Goal: Transaction & Acquisition: Subscribe to service/newsletter

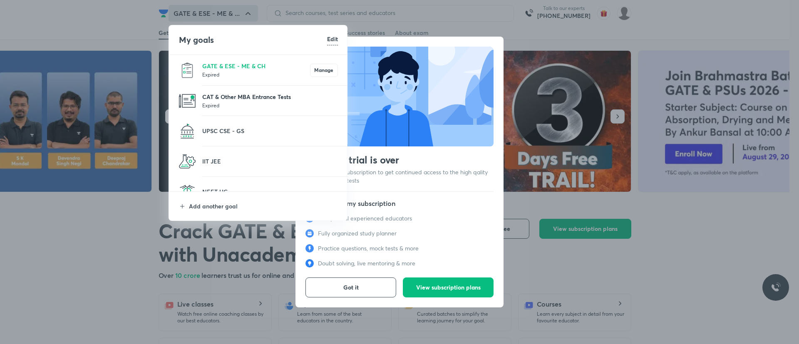
click at [268, 101] on p "CAT & Other MBA Entrance Tests" at bounding box center [270, 96] width 136 height 9
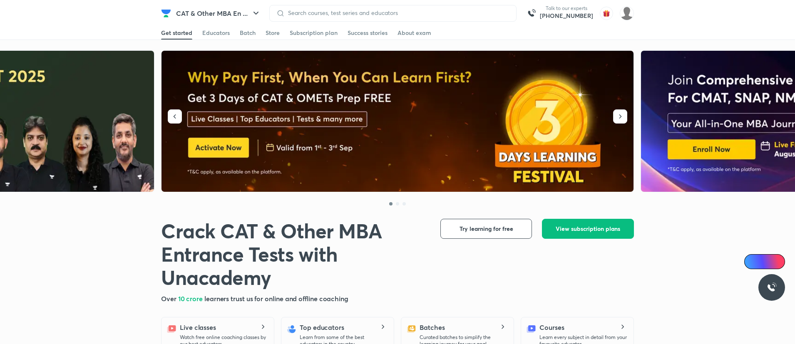
click at [220, 142] on img at bounding box center [397, 121] width 473 height 141
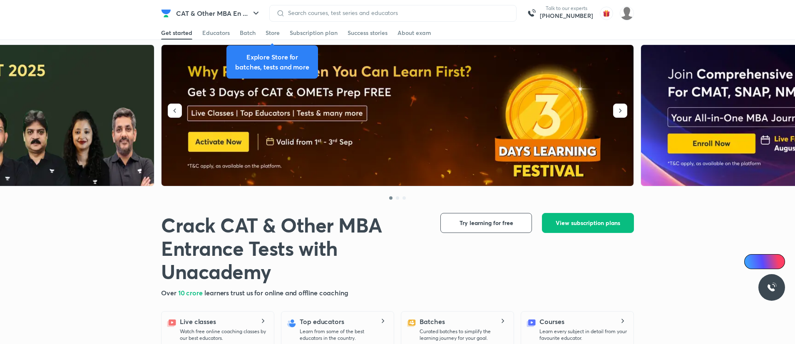
scroll to position [5, 0]
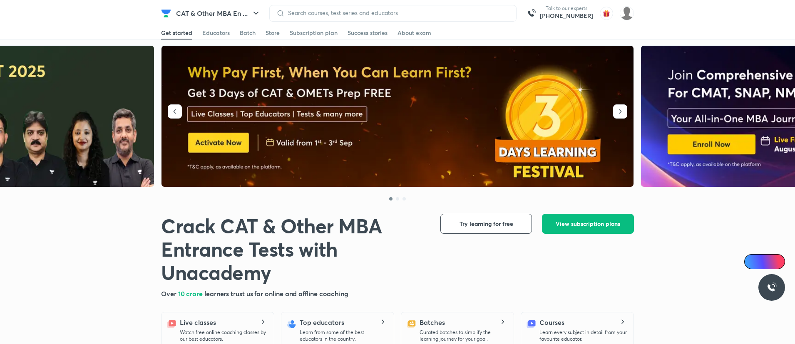
click at [225, 149] on img at bounding box center [397, 116] width 473 height 141
click at [557, 221] on span "View subscription plans" at bounding box center [588, 224] width 64 height 8
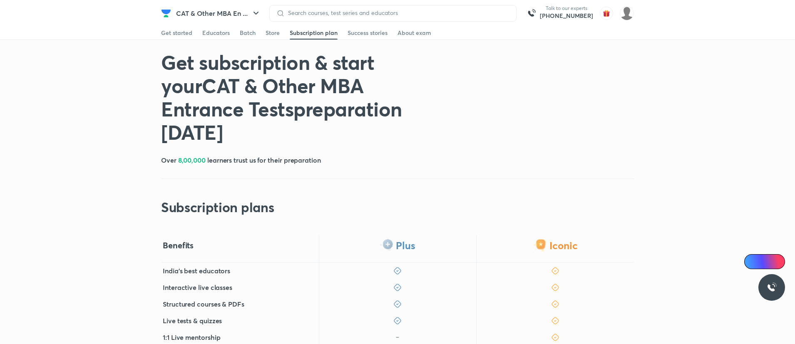
scroll to position [209, 0]
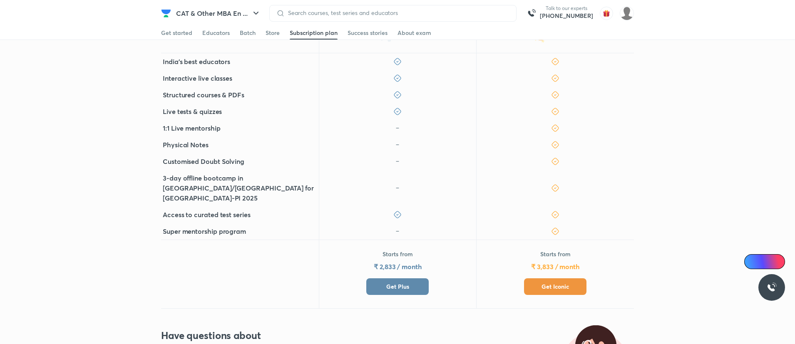
click at [403, 283] on span "Get Plus" at bounding box center [397, 287] width 23 height 8
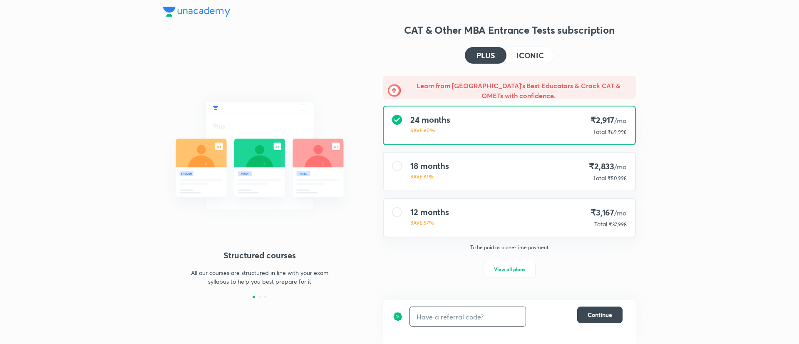
click at [433, 326] on input "text" at bounding box center [468, 317] width 116 height 20
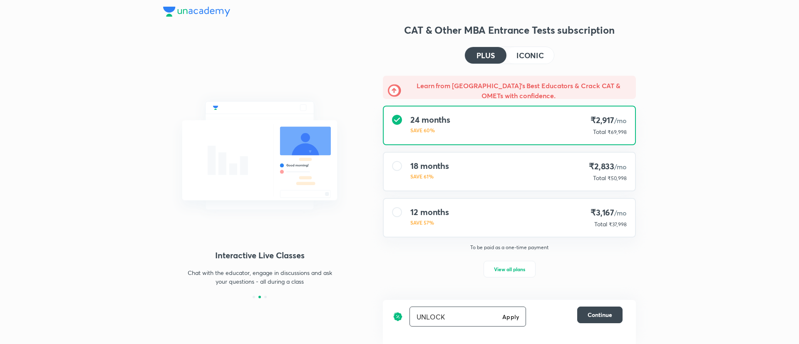
type input "UNLOCK"
click at [505, 272] on span "View all plans" at bounding box center [509, 269] width 31 height 8
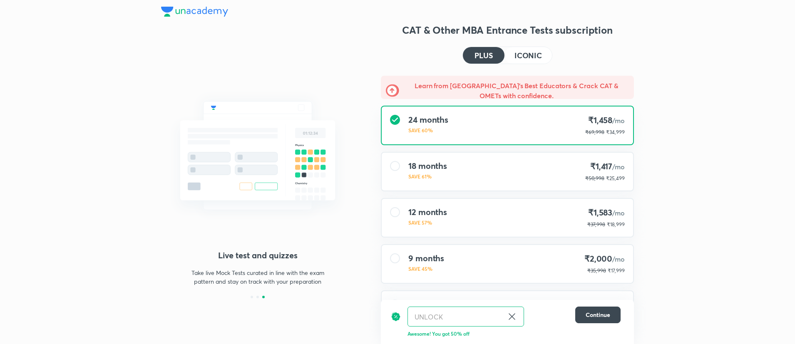
click at [523, 61] on button "ICONIC" at bounding box center [527, 55] width 47 height 17
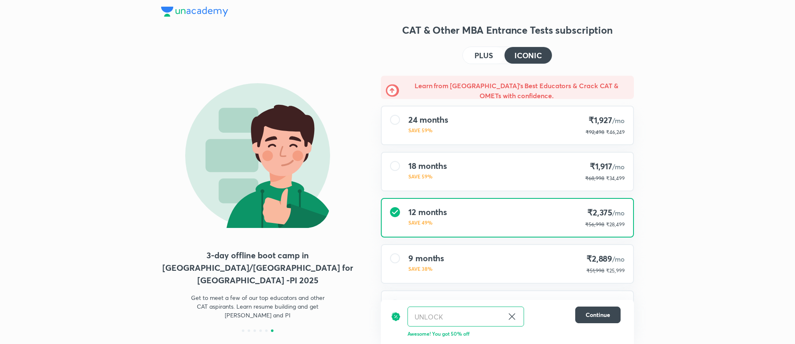
click at [491, 58] on h4 "PLUS" at bounding box center [483, 55] width 18 height 7
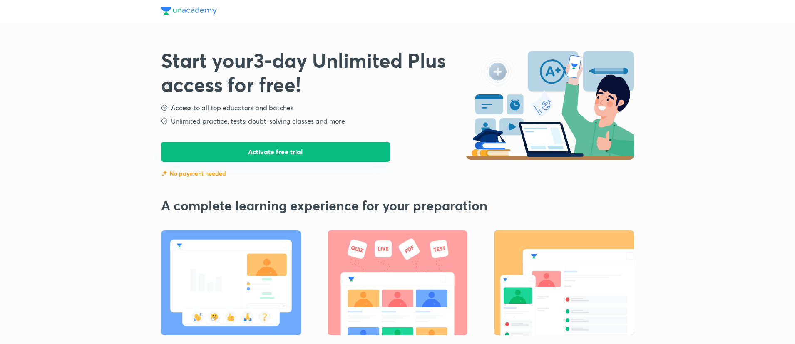
click at [277, 156] on button "Activate free trial" at bounding box center [275, 152] width 229 height 20
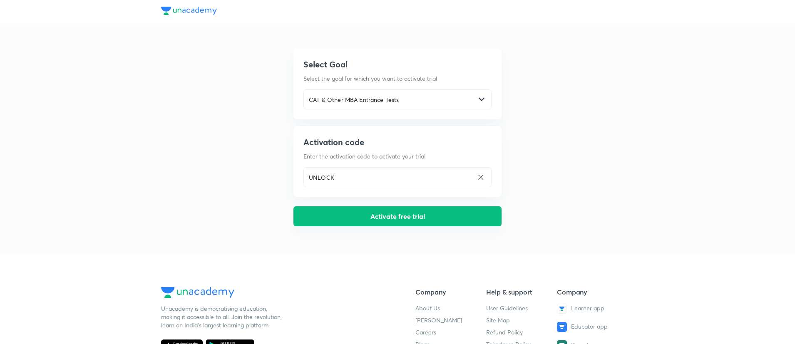
click at [352, 218] on button "Activate free trial" at bounding box center [397, 216] width 208 height 20
click at [578, 67] on div "Select Goal Select the goal for which you want to activate trial CAT & Other MB…" at bounding box center [397, 113] width 473 height 227
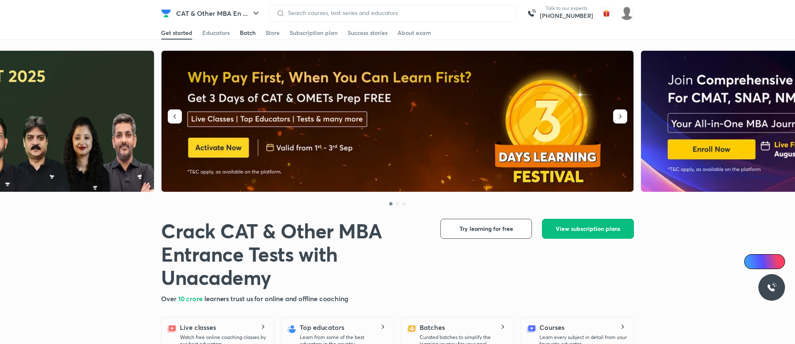
click at [246, 35] on div "Batch" at bounding box center [248, 33] width 16 height 8
click at [255, 32] on div "Batch" at bounding box center [248, 33] width 16 height 8
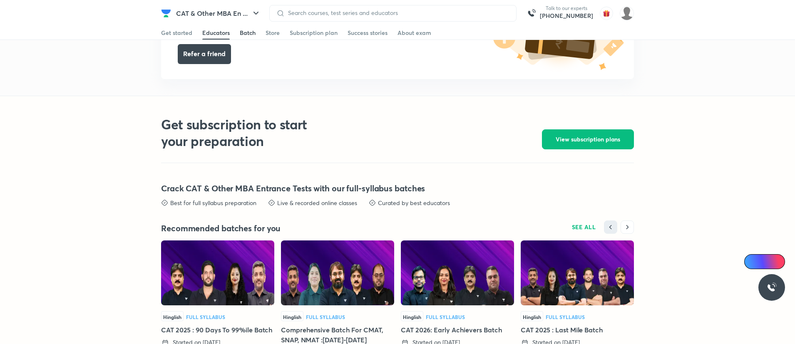
click at [248, 31] on div "Batch" at bounding box center [248, 33] width 16 height 8
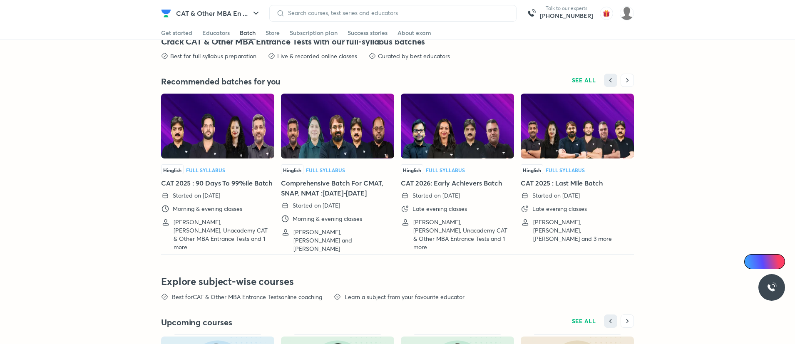
scroll to position [1763, 0]
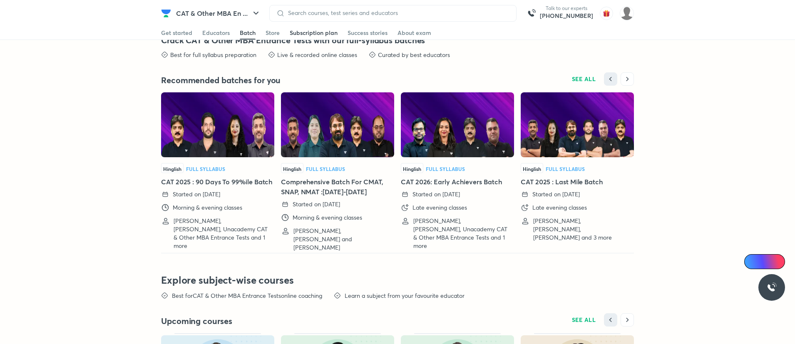
click at [290, 30] on div "Subscription plan" at bounding box center [314, 33] width 48 height 8
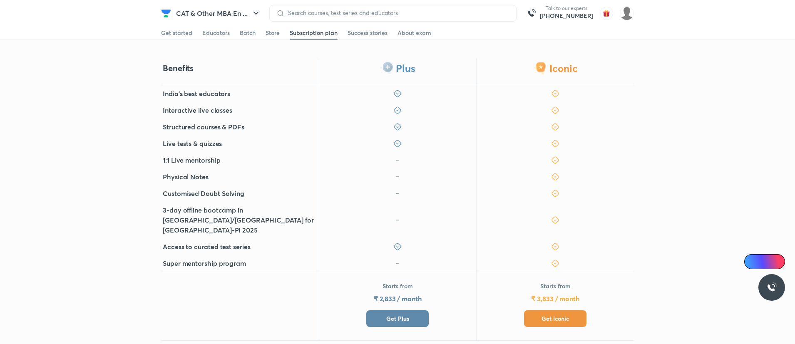
scroll to position [178, 0]
click at [253, 32] on div "Batch" at bounding box center [248, 33] width 16 height 8
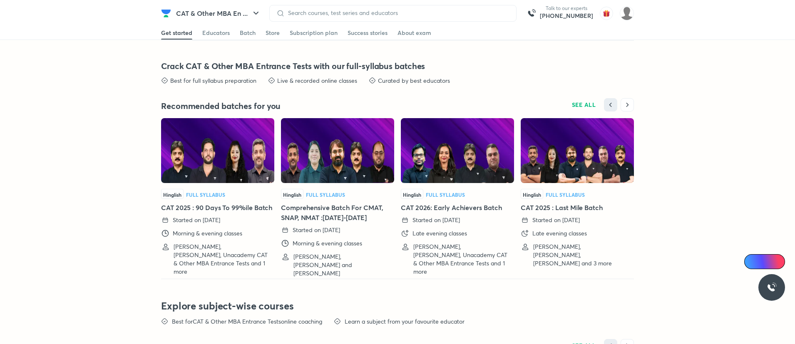
scroll to position [1740, 0]
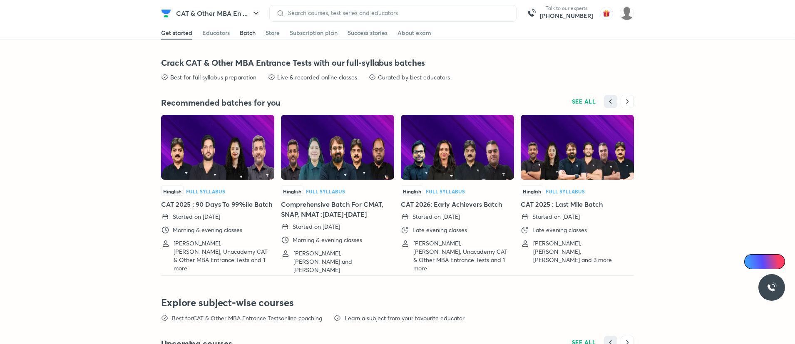
click at [251, 35] on div "Batch" at bounding box center [248, 33] width 16 height 8
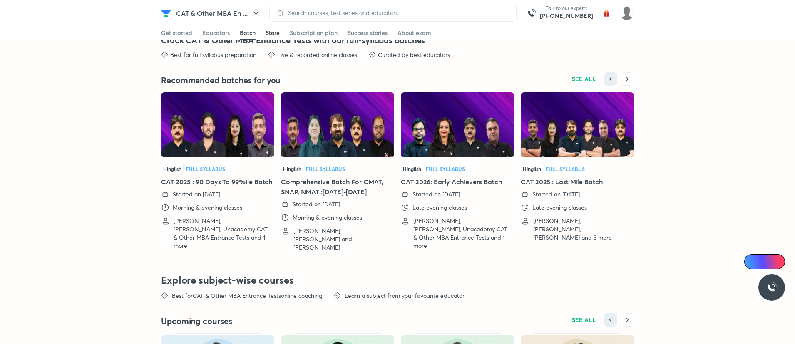
click at [268, 34] on div "Store" at bounding box center [272, 33] width 14 height 8
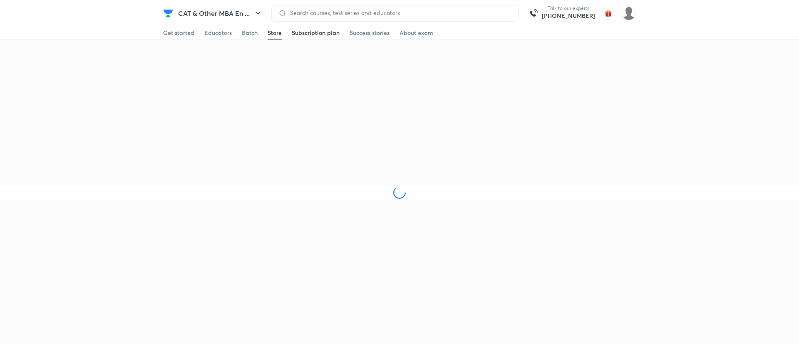
click at [308, 32] on div "Subscription plan" at bounding box center [316, 33] width 48 height 8
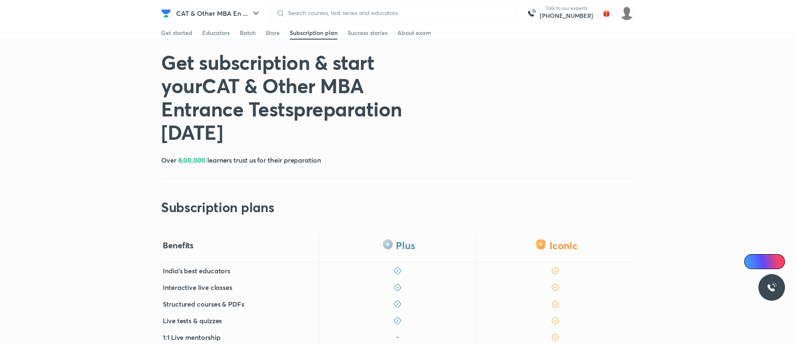
click at [280, 30] on div "Get started Educators Batch Store Subscription plan Success stories About exam" at bounding box center [397, 32] width 473 height 13
click at [196, 32] on div "Get started Educators Batch Store Subscription plan Success stories About exam" at bounding box center [397, 32] width 473 height 13
click at [181, 35] on div "Get started" at bounding box center [176, 33] width 31 height 8
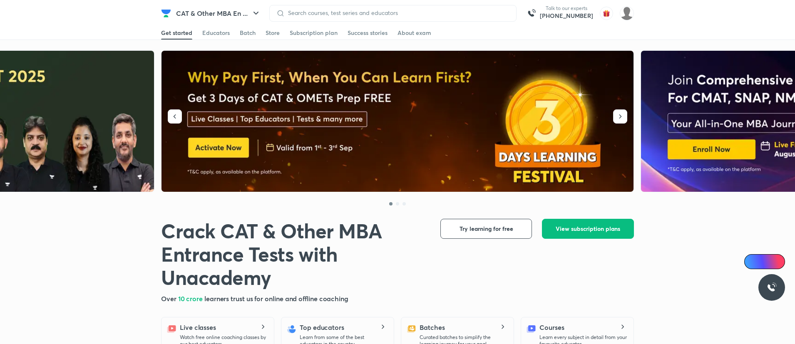
click at [182, 117] on img at bounding box center [397, 121] width 473 height 141
click at [174, 117] on icon "button" at bounding box center [175, 116] width 2 height 4
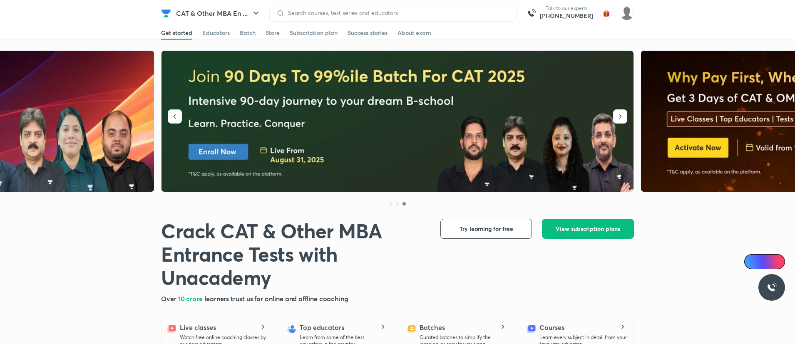
click at [256, 152] on img at bounding box center [397, 121] width 473 height 141
click at [244, 36] on div "Batch" at bounding box center [248, 33] width 16 height 8
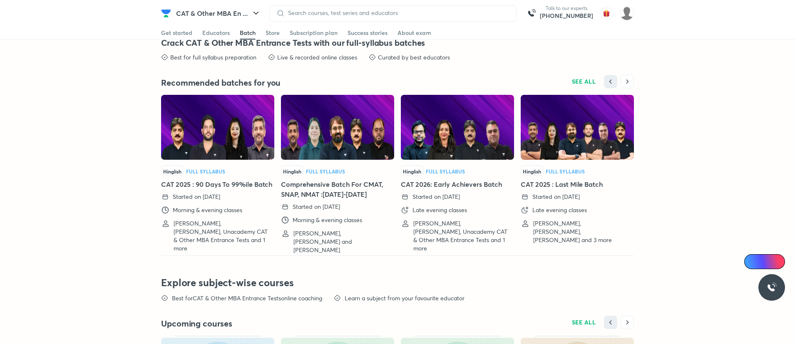
scroll to position [1763, 0]
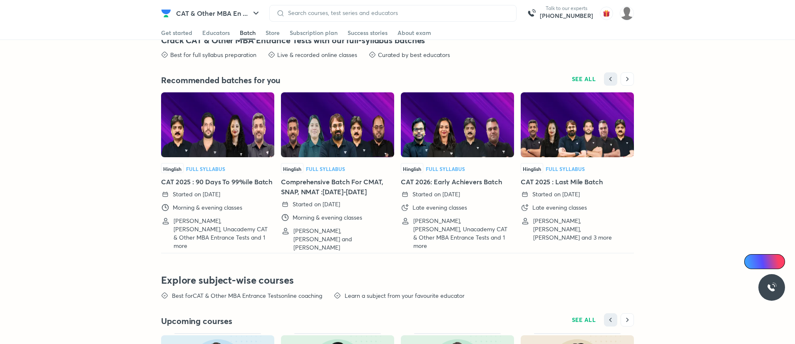
click at [218, 141] on img at bounding box center [217, 124] width 113 height 65
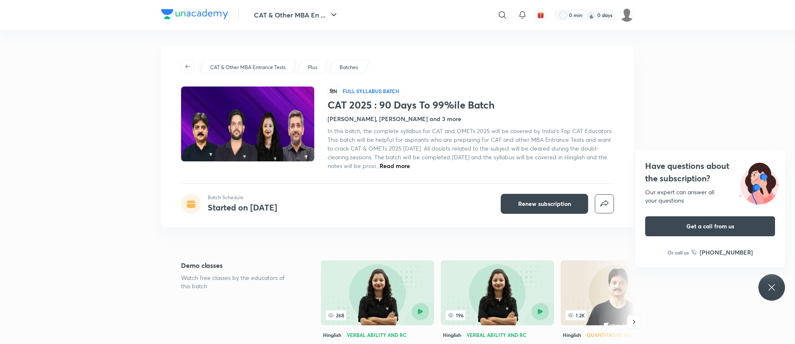
click at [523, 155] on span "In this batch, the complete syllabus for CAT and OMETs 2025 will be covered by …" at bounding box center [469, 148] width 285 height 43
click at [204, 16] on img at bounding box center [194, 14] width 67 height 10
click at [191, 15] on img at bounding box center [194, 14] width 67 height 10
click at [178, 12] on img at bounding box center [194, 14] width 67 height 10
click at [182, 11] on img at bounding box center [194, 14] width 67 height 10
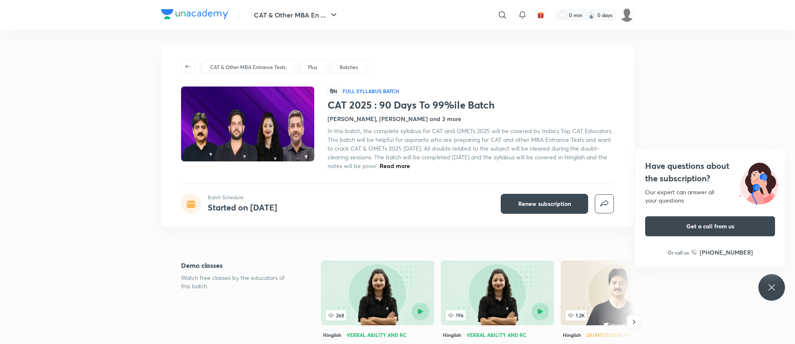
click at [182, 11] on img at bounding box center [194, 14] width 67 height 10
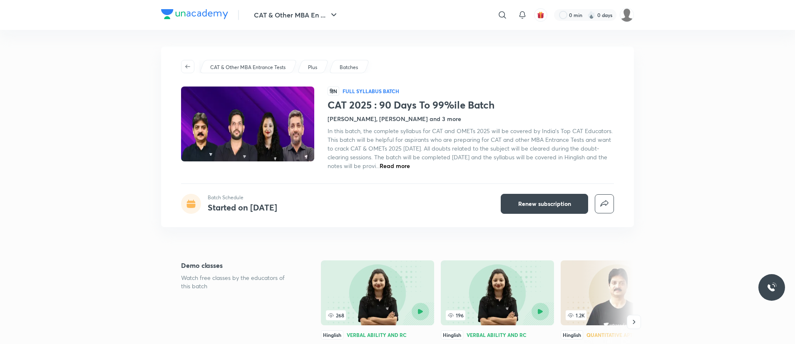
click at [398, 170] on div "CAT & Other MBA Entrance Tests Plus Batches हिN Full Syllabus Batch CAT 2025 : …" at bounding box center [397, 137] width 473 height 181
click at [408, 164] on span "Read more" at bounding box center [394, 166] width 30 height 8
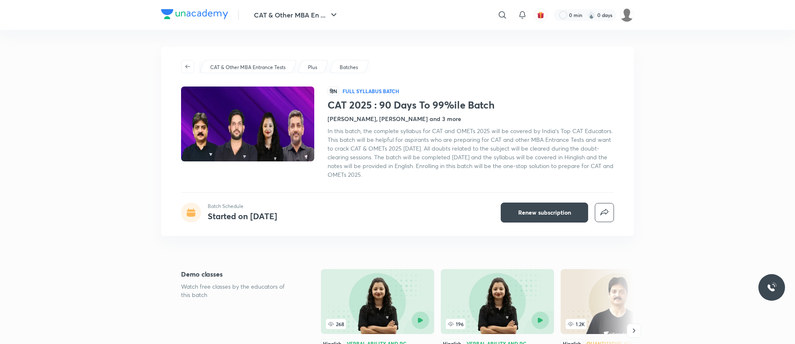
click at [455, 152] on div "In this batch, the complete syllabus for CAT and OMETs 2025 will be covered by …" at bounding box center [470, 152] width 286 height 52
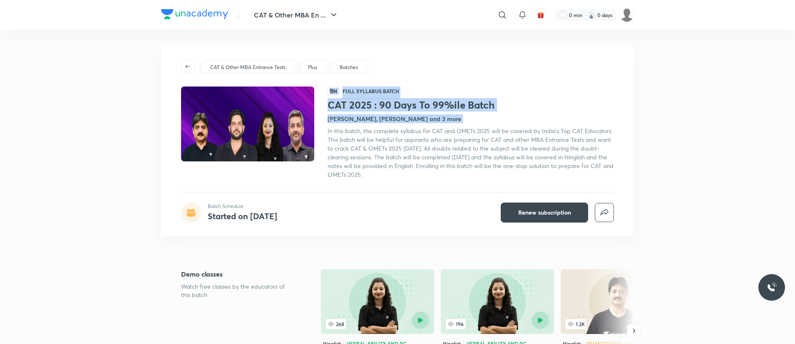
click at [455, 152] on div "In this batch, the complete syllabus for CAT and OMETs 2025 will be covered by …" at bounding box center [470, 152] width 286 height 52
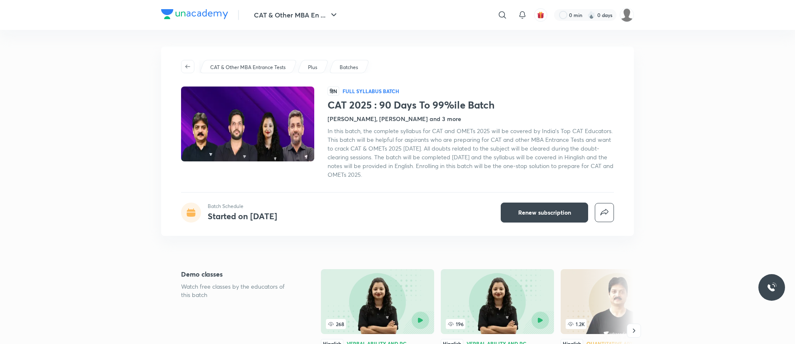
click at [298, 170] on div at bounding box center [254, 133] width 146 height 92
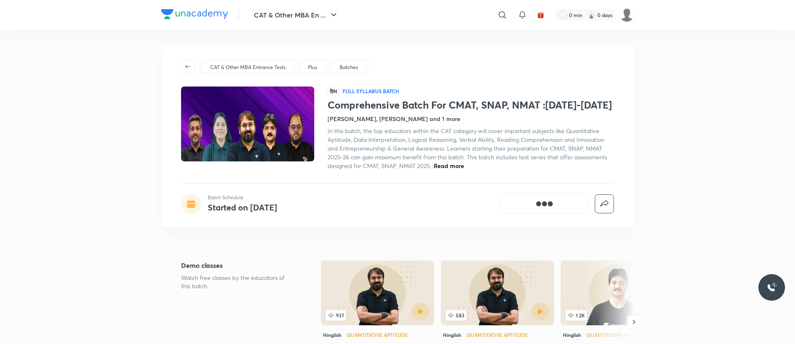
click at [193, 64] on span "button" at bounding box center [187, 66] width 12 height 7
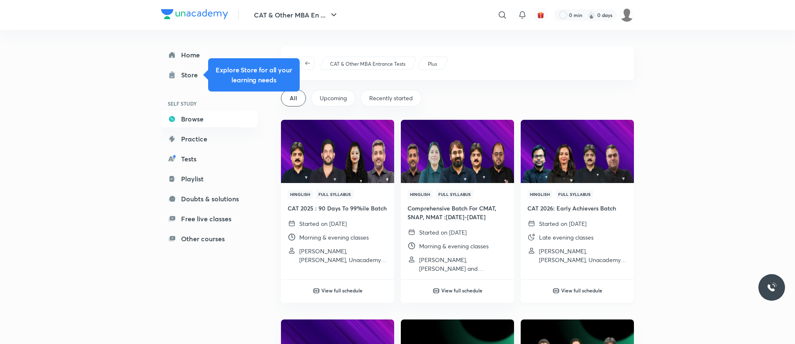
click at [565, 183] on img at bounding box center [576, 151] width 115 height 64
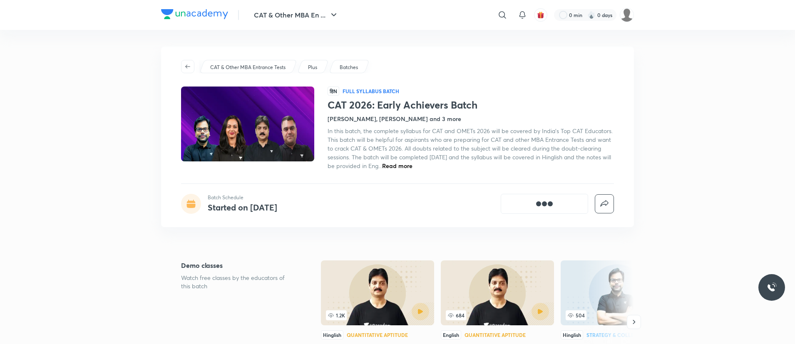
click at [565, 186] on div "CAT & Other MBA Entrance Tests Plus Batches हिN Full Syllabus Batch CAT 2026: E…" at bounding box center [397, 137] width 473 height 181
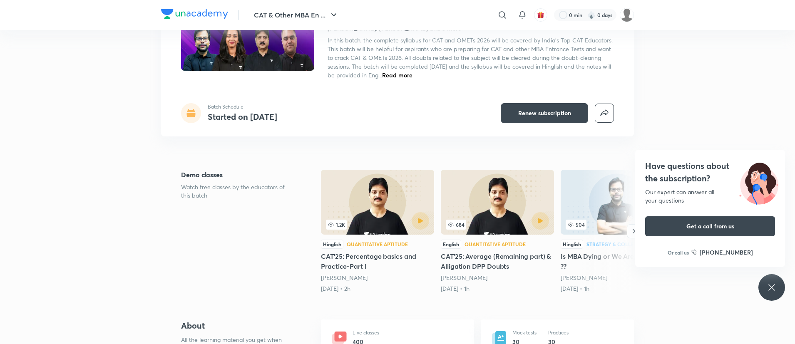
scroll to position [90, 0]
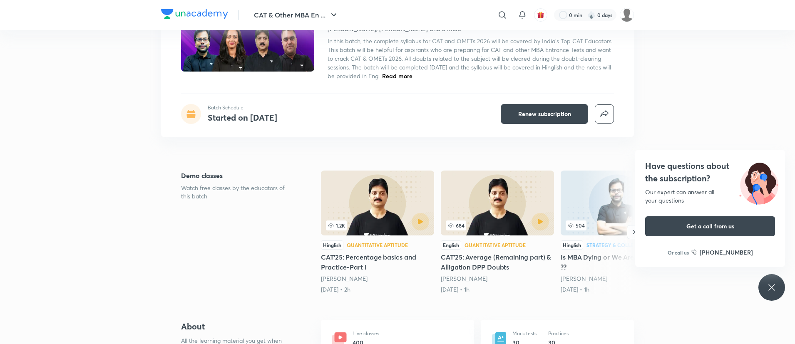
click at [771, 281] on div "Have questions about the subscription? Our expert can answer all your questions…" at bounding box center [771, 287] width 27 height 27
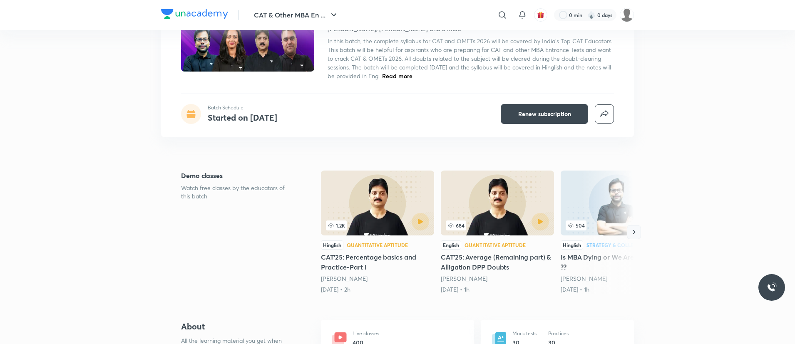
click at [637, 230] on icon "button" at bounding box center [634, 232] width 8 height 8
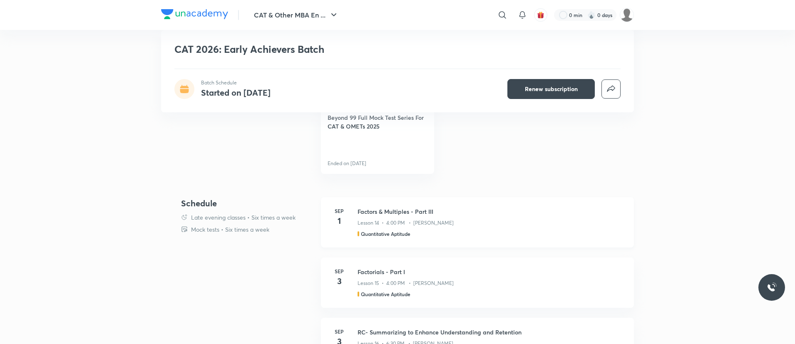
scroll to position [417, 0]
click at [395, 44] on h1 "CAT 2026: Early Achievers Batch" at bounding box center [337, 49] width 326 height 12
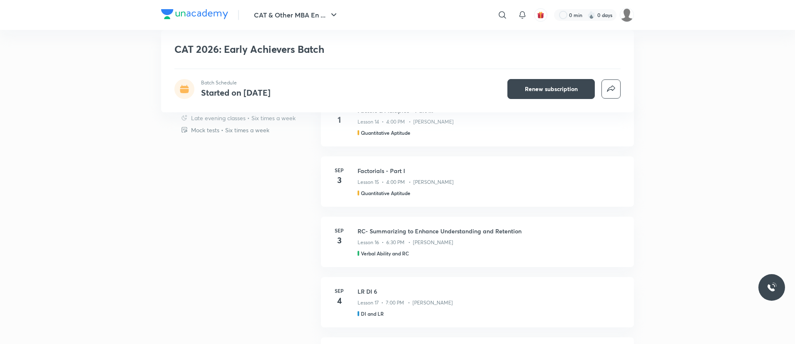
scroll to position [462, 0]
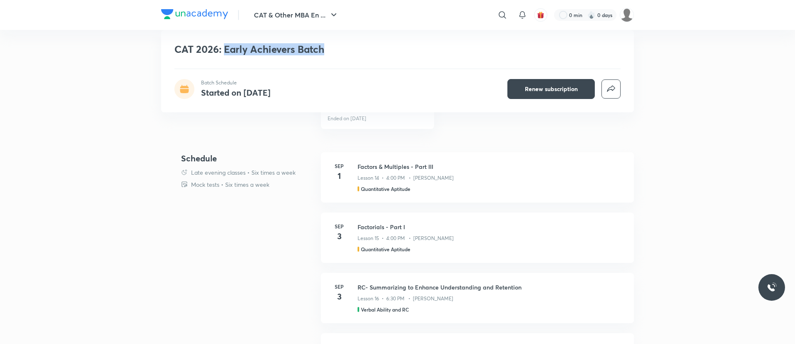
drag, startPoint x: 223, startPoint y: 49, endPoint x: 327, endPoint y: 45, distance: 103.7
click at [327, 45] on h1 "CAT 2026: Early Achievers Batch" at bounding box center [337, 49] width 326 height 12
copy h1 "Early Achievers Batch"
click at [193, 5] on div "CAT & Other MBA En ... ​ 0 min 0 days" at bounding box center [397, 15] width 473 height 30
click at [189, 13] on img at bounding box center [194, 14] width 67 height 10
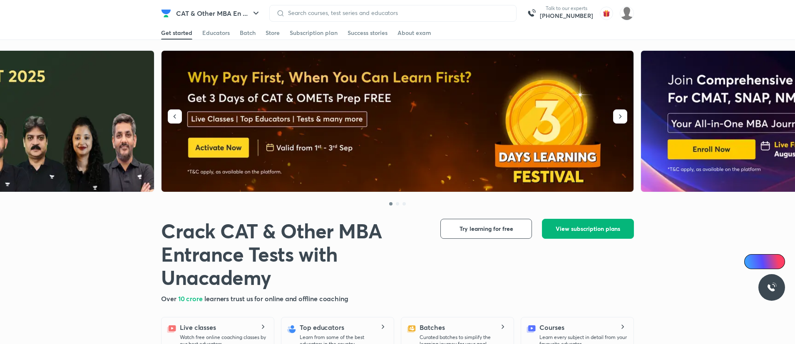
click at [568, 223] on button "View subscription plans" at bounding box center [588, 229] width 92 height 20
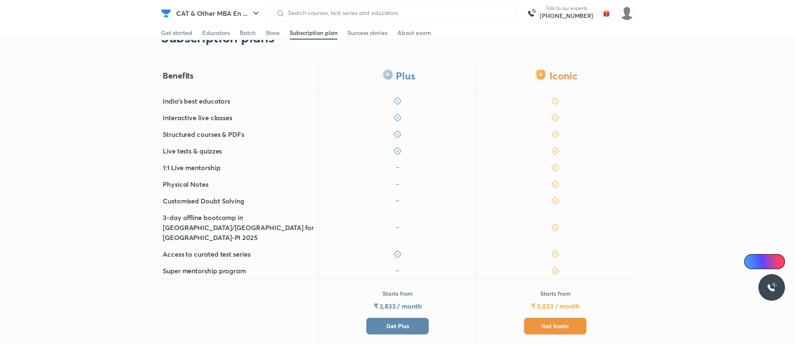
scroll to position [171, 0]
click at [408, 321] on span "Get Plus" at bounding box center [397, 325] width 23 height 8
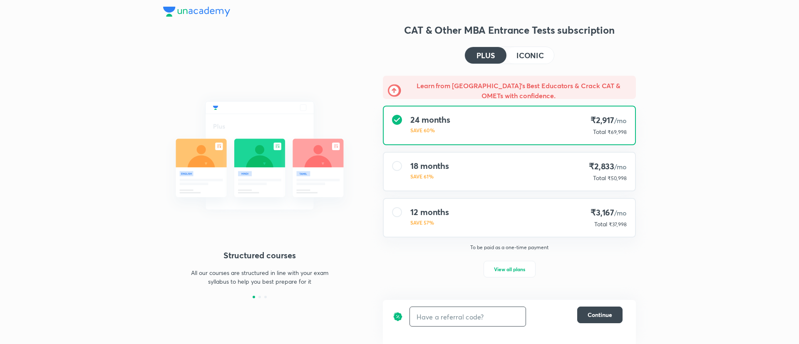
click at [456, 307] on input "text" at bounding box center [468, 317] width 116 height 20
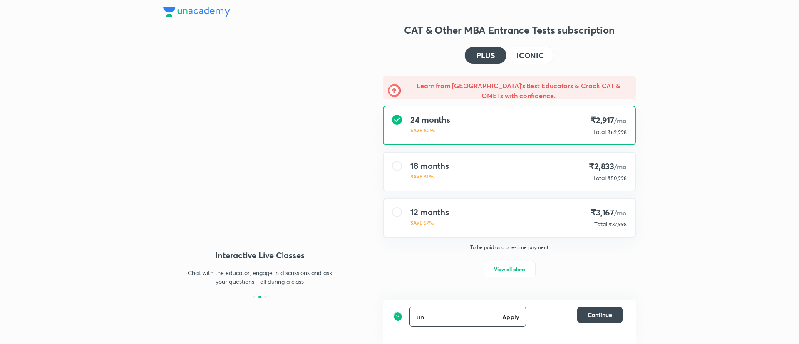
type input "u"
type input "unlock"
